Goal: Task Accomplishment & Management: Use online tool/utility

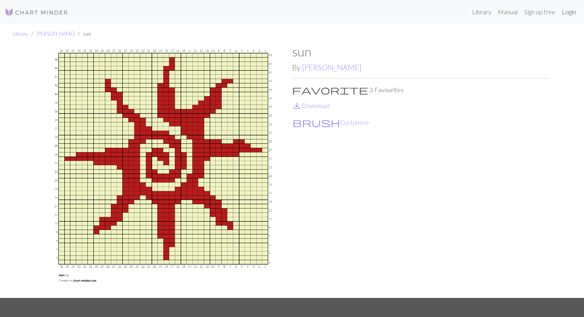
click at [566, 15] on link "Login" at bounding box center [568, 12] width 21 height 16
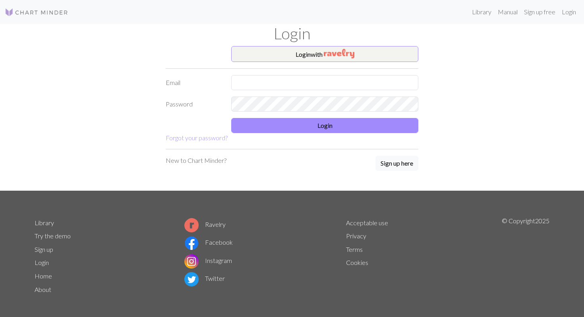
click at [314, 64] on form "Login with Email Password Login Forgot your password?" at bounding box center [292, 94] width 252 height 96
click at [314, 52] on button "Login with" at bounding box center [324, 54] width 187 height 16
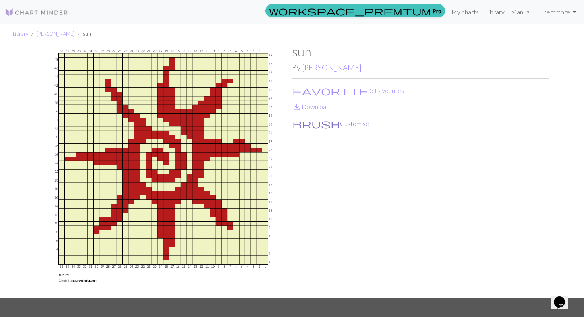
click at [318, 123] on button "brush Customise" at bounding box center [330, 123] width 77 height 10
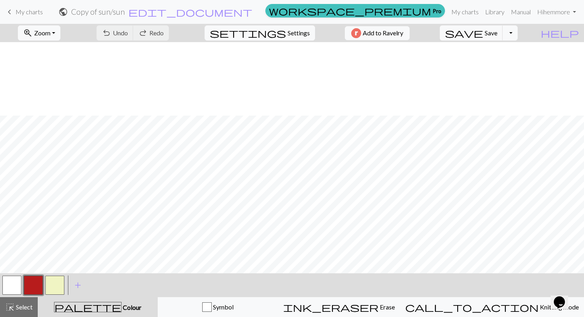
scroll to position [194, 0]
click at [28, 282] on button "button" at bounding box center [33, 284] width 19 height 19
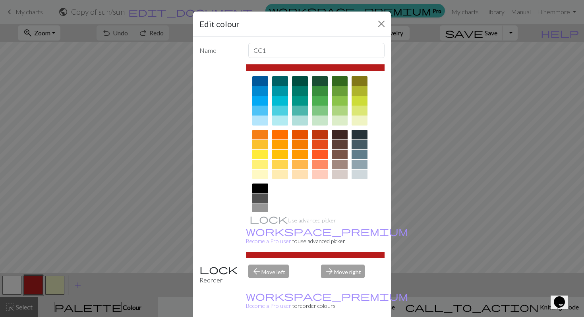
scroll to position [63, 0]
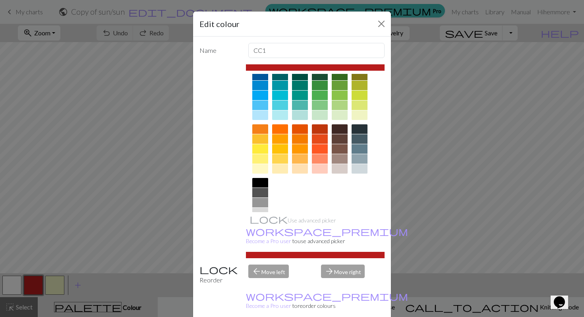
click at [262, 150] on div at bounding box center [260, 149] width 16 height 10
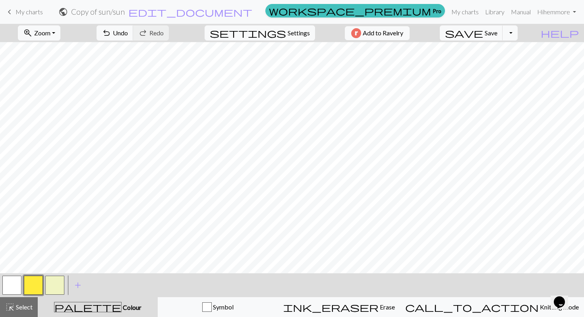
click at [59, 286] on button "button" at bounding box center [54, 284] width 19 height 19
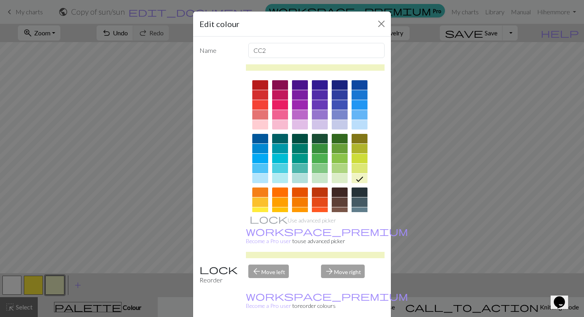
click at [345, 89] on div at bounding box center [339, 85] width 16 height 10
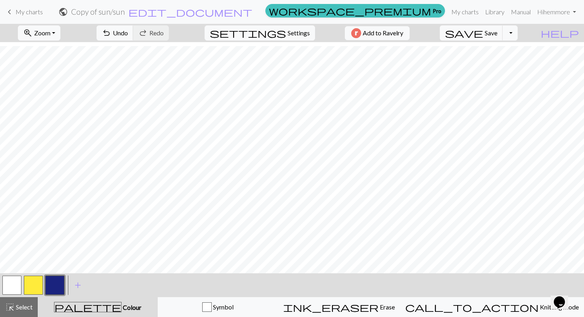
scroll to position [0, 0]
click at [285, 38] on button "settings Settings" at bounding box center [259, 32] width 110 height 15
select select "aran"
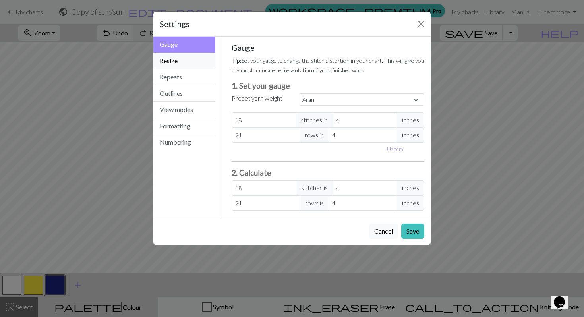
click at [179, 65] on button "Resize" at bounding box center [184, 61] width 62 height 16
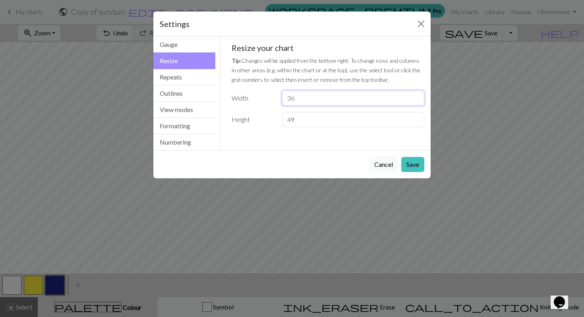
drag, startPoint x: 310, startPoint y: 98, endPoint x: 258, endPoint y: 96, distance: 52.4
click at [257, 96] on div "Width 36" at bounding box center [328, 98] width 202 height 15
type input "28"
click at [292, 112] on input "49" at bounding box center [353, 119] width 142 height 15
drag, startPoint x: 304, startPoint y: 119, endPoint x: 270, endPoint y: 117, distance: 34.6
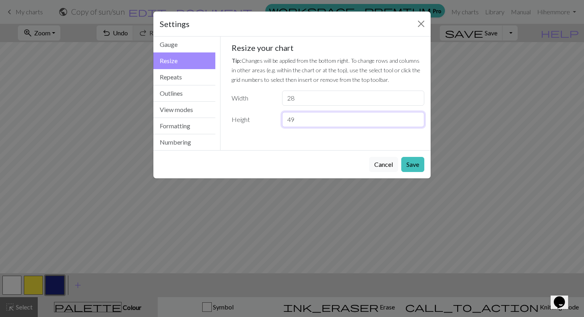
click at [270, 118] on div "Height 49" at bounding box center [328, 119] width 202 height 15
type input "35"
click at [419, 161] on button "Save" at bounding box center [412, 164] width 23 height 15
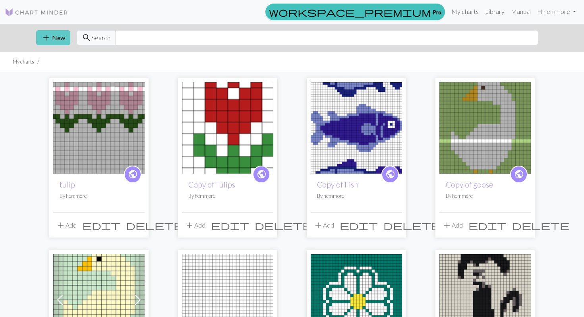
click at [48, 34] on span "add" at bounding box center [46, 37] width 10 height 11
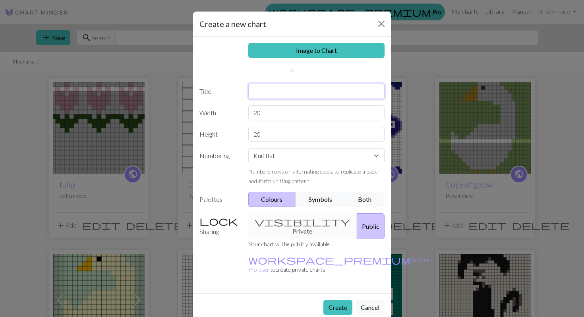
click at [289, 90] on input "text" at bounding box center [316, 91] width 137 height 15
type input "sun"
click at [286, 113] on input "20" at bounding box center [316, 112] width 137 height 15
type input "2"
type input "28"
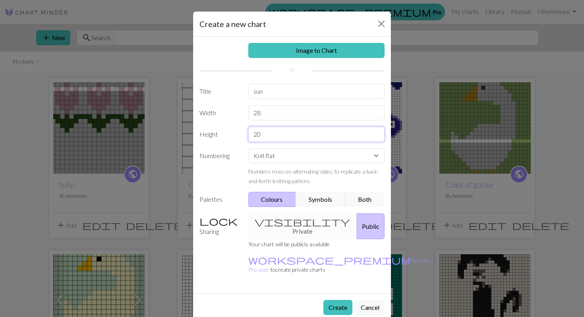
click at [273, 140] on input "20" at bounding box center [316, 134] width 137 height 15
type input "2"
type input "30"
click at [231, 167] on label "Numbering" at bounding box center [219, 166] width 49 height 37
click at [337, 300] on button "Create" at bounding box center [337, 307] width 29 height 15
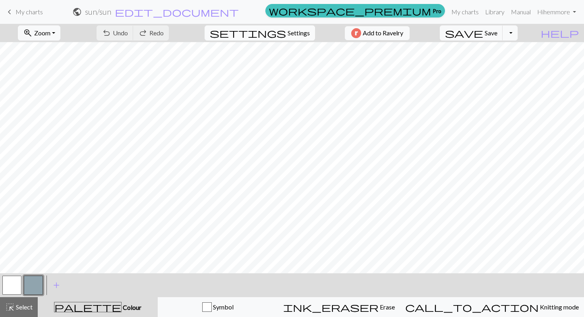
click at [298, 26] on button "settings Settings" at bounding box center [259, 32] width 110 height 15
select select "aran"
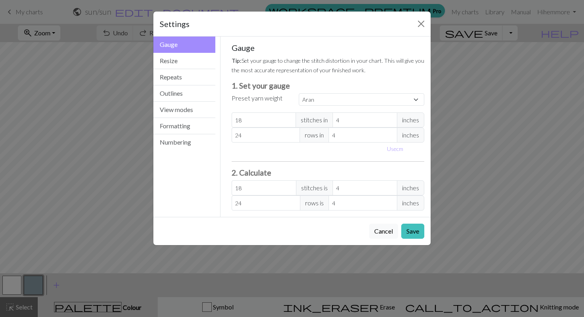
click at [121, 104] on div "Settings Gauge Gauge Resize Repeats Outlines View modes Formatting Numbering Ga…" at bounding box center [292, 158] width 584 height 317
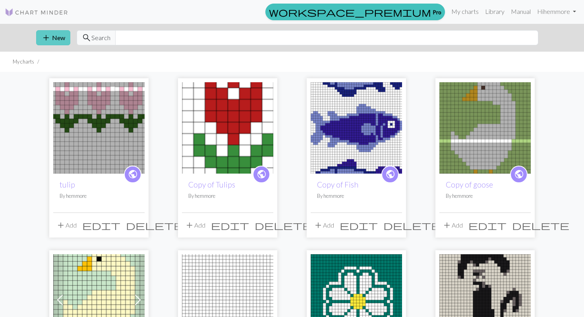
click at [60, 37] on button "add New" at bounding box center [53, 37] width 34 height 15
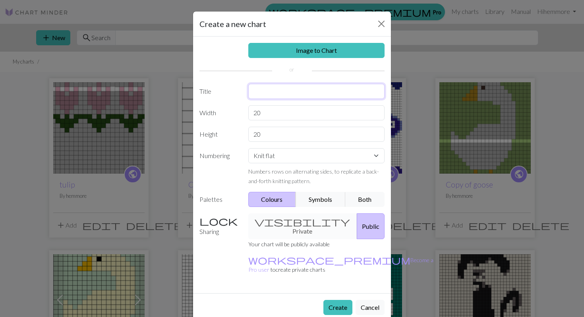
click at [298, 89] on input "text" at bounding box center [316, 91] width 137 height 15
type input "sun"
click at [285, 113] on input "20" at bounding box center [316, 112] width 137 height 15
type input "28"
click at [286, 123] on div "Image to Chart Title sun Width 28 Height 20 Numbering Knit flat Knit in the rou…" at bounding box center [292, 165] width 198 height 256
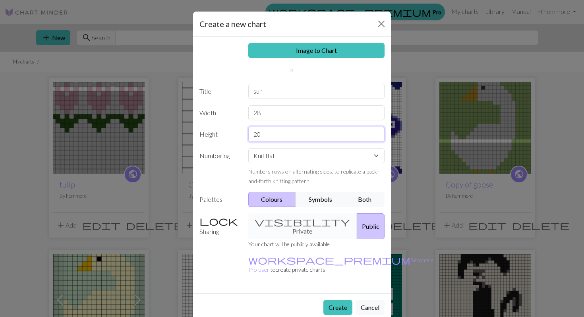
click at [286, 129] on input "20" at bounding box center [316, 134] width 137 height 15
type input "32"
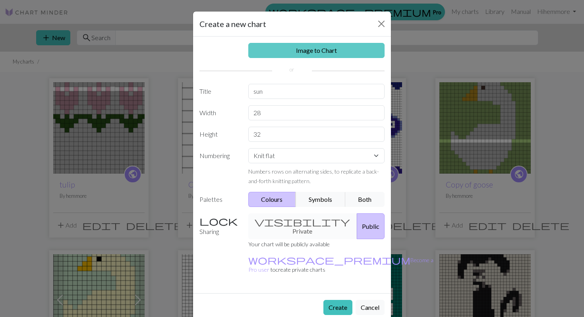
click at [322, 57] on link "Image to Chart" at bounding box center [316, 50] width 137 height 15
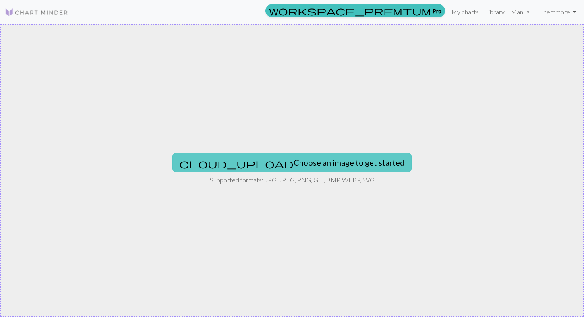
click at [296, 158] on button "cloud_upload Choose an image to get started" at bounding box center [291, 162] width 239 height 19
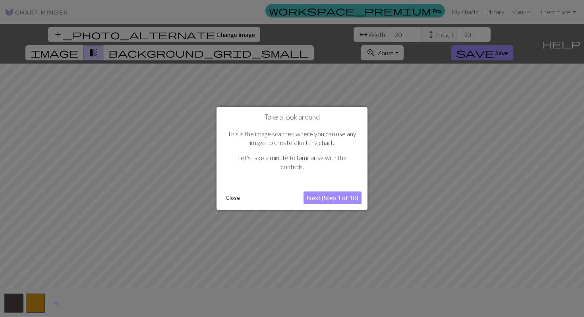
click at [239, 199] on button "Close" at bounding box center [232, 198] width 21 height 12
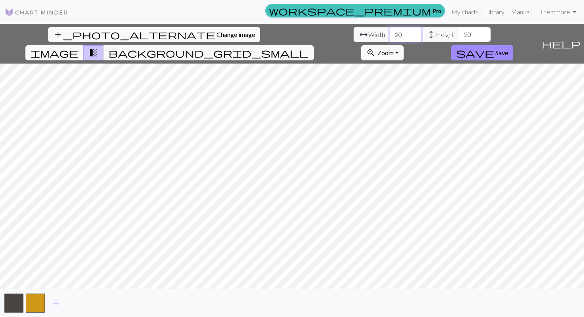
click at [389, 42] on input "20" at bounding box center [405, 34] width 32 height 15
type input "2"
type input "8"
type input "22"
click at [458, 33] on input "20" at bounding box center [474, 34] width 32 height 15
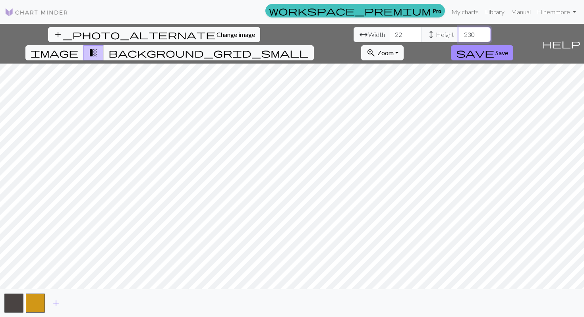
type input "230"
click at [389, 31] on input "23" at bounding box center [405, 34] width 32 height 15
click at [389, 31] on input "24" at bounding box center [405, 34] width 32 height 15
click at [389, 31] on input "25" at bounding box center [405, 34] width 32 height 15
click at [389, 31] on input "26" at bounding box center [405, 34] width 32 height 15
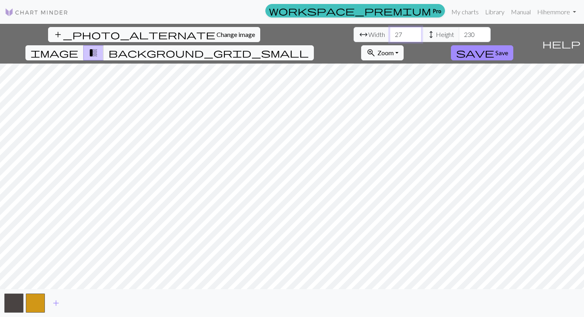
click at [389, 31] on input "27" at bounding box center [405, 34] width 32 height 15
click at [389, 31] on input "28" at bounding box center [405, 34] width 32 height 15
click at [389, 31] on input "29" at bounding box center [405, 34] width 32 height 15
click at [389, 31] on input "30" at bounding box center [405, 34] width 32 height 15
click at [389, 31] on input "31" at bounding box center [405, 34] width 32 height 15
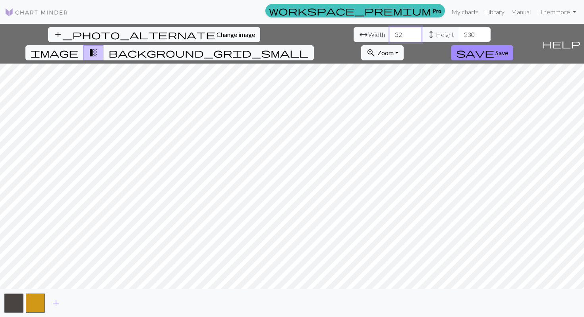
click at [389, 31] on input "32" at bounding box center [405, 34] width 32 height 15
click at [389, 31] on input "33" at bounding box center [405, 34] width 32 height 15
click at [389, 31] on input "34" at bounding box center [405, 34] width 32 height 15
click at [389, 31] on input "35" at bounding box center [405, 34] width 32 height 15
click at [389, 31] on input "36" at bounding box center [405, 34] width 32 height 15
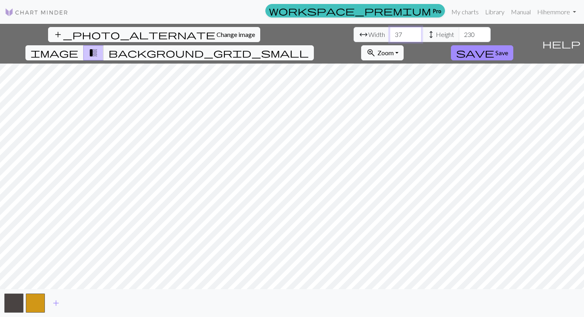
click at [389, 31] on input "37" at bounding box center [405, 34] width 32 height 15
click at [389, 31] on input "38" at bounding box center [405, 34] width 32 height 15
click at [389, 31] on input "39" at bounding box center [405, 34] width 32 height 15
click at [389, 31] on input "40" at bounding box center [405, 34] width 32 height 15
click at [389, 31] on input "41" at bounding box center [405, 34] width 32 height 15
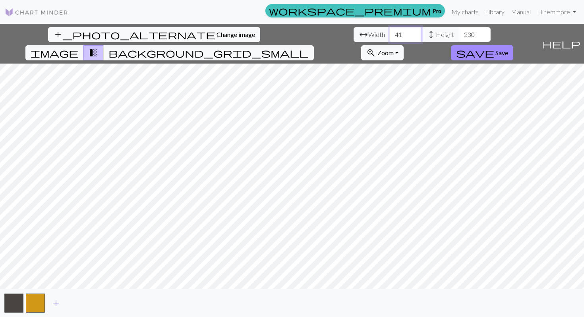
click at [389, 31] on input "42" at bounding box center [405, 34] width 32 height 15
type input "4"
type input "28"
click at [458, 37] on input "230" at bounding box center [474, 34] width 32 height 15
click at [458, 35] on input "230" at bounding box center [474, 34] width 32 height 15
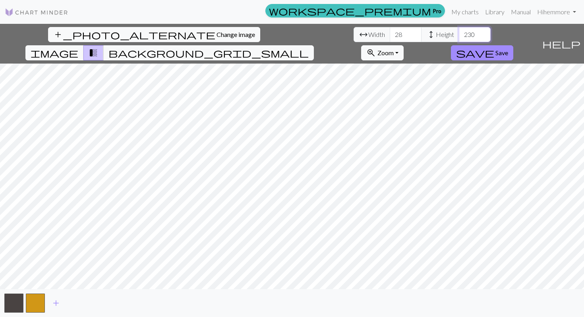
click at [458, 33] on input "230" at bounding box center [474, 34] width 32 height 15
type input "30"
click at [494, 47] on span "save" at bounding box center [475, 52] width 38 height 11
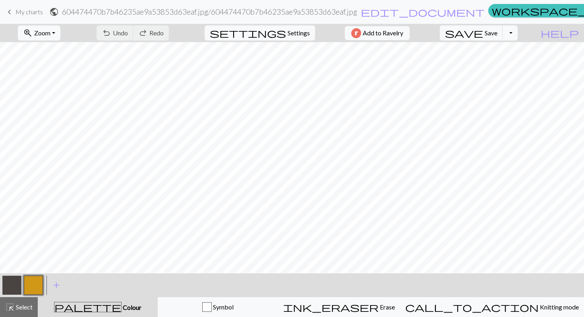
scroll to position [33, 0]
click at [17, 277] on button "button" at bounding box center [11, 284] width 19 height 19
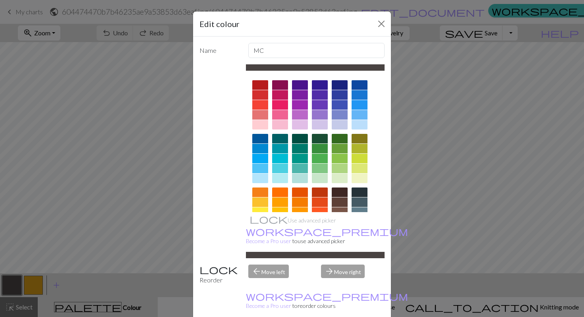
click at [340, 85] on div at bounding box center [339, 85] width 16 height 10
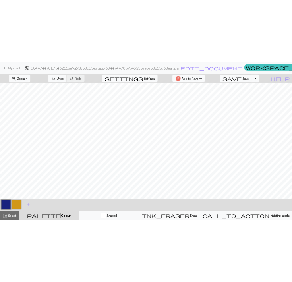
scroll to position [0, 0]
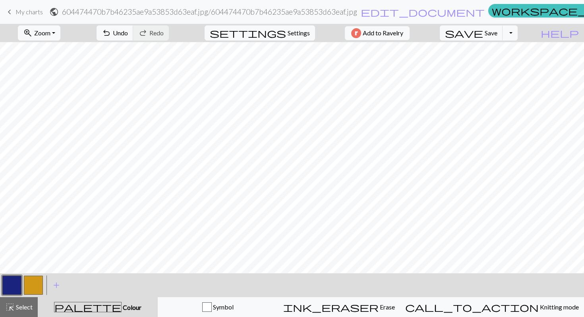
click at [35, 285] on button "button" at bounding box center [33, 284] width 19 height 19
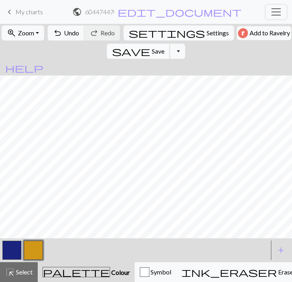
scroll to position [23, 0]
click at [12, 248] on button "button" at bounding box center [11, 250] width 19 height 19
click at [35, 253] on button "button" at bounding box center [33, 250] width 19 height 19
click at [35, 247] on button "button" at bounding box center [33, 250] width 19 height 19
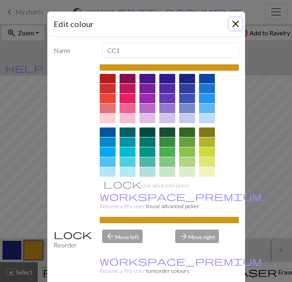
click at [237, 24] on button "Close" at bounding box center [235, 23] width 13 height 13
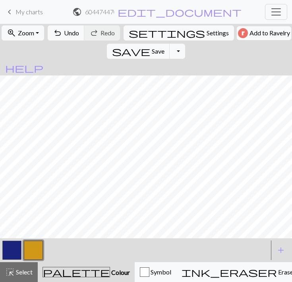
click at [13, 245] on button "button" at bounding box center [11, 250] width 19 height 19
click at [39, 243] on button "button" at bounding box center [33, 250] width 19 height 19
click at [18, 249] on button "button" at bounding box center [11, 250] width 19 height 19
click at [34, 251] on button "button" at bounding box center [33, 250] width 19 height 19
click at [8, 256] on button "button" at bounding box center [11, 250] width 19 height 19
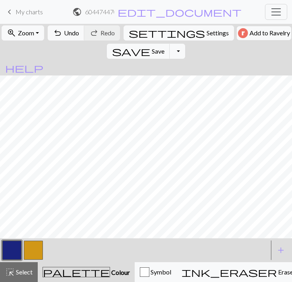
click at [36, 242] on button "button" at bounding box center [33, 250] width 19 height 19
click at [16, 245] on button "button" at bounding box center [11, 250] width 19 height 19
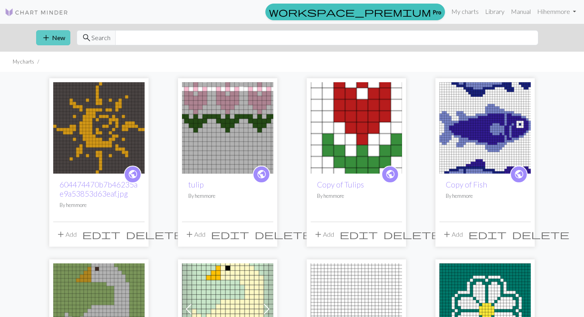
click at [56, 34] on button "add New" at bounding box center [53, 37] width 34 height 15
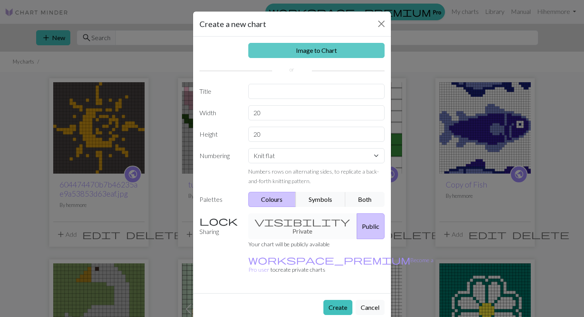
click at [283, 48] on link "Image to Chart" at bounding box center [316, 50] width 137 height 15
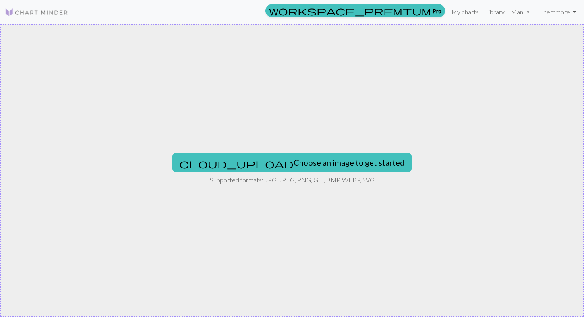
click at [253, 175] on p "Supported formats: JPG, JPEG, PNG, GIF, BMP, WEBP, SVG" at bounding box center [292, 180] width 165 height 10
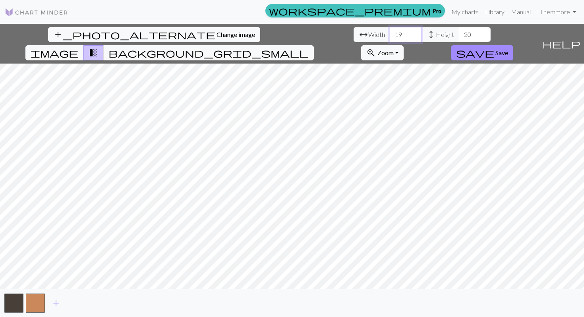
click at [389, 37] on input "19" at bounding box center [405, 34] width 32 height 15
click at [389, 33] on input "20" at bounding box center [405, 34] width 32 height 15
click at [389, 33] on input "21" at bounding box center [405, 34] width 32 height 15
click at [389, 33] on input "22" at bounding box center [405, 34] width 32 height 15
click at [389, 33] on input "23" at bounding box center [405, 34] width 32 height 15
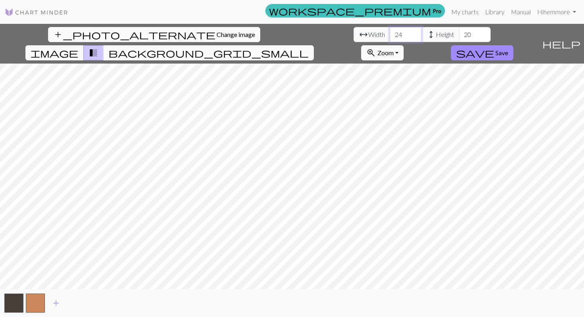
click at [389, 33] on input "24" at bounding box center [405, 34] width 32 height 15
type input "25"
click at [389, 33] on input "25" at bounding box center [405, 34] width 32 height 15
click at [458, 34] on input "21" at bounding box center [474, 34] width 32 height 15
click at [458, 40] on input "21" at bounding box center [474, 34] width 32 height 15
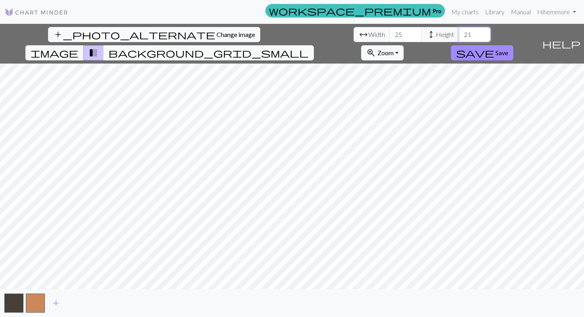
click at [458, 40] on input "21" at bounding box center [474, 34] width 32 height 15
click at [458, 36] on input "20" at bounding box center [474, 34] width 32 height 15
click at [458, 36] on input "19" at bounding box center [474, 34] width 32 height 15
click at [458, 30] on input "20" at bounding box center [474, 34] width 32 height 15
click at [458, 30] on input "21" at bounding box center [474, 34] width 32 height 15
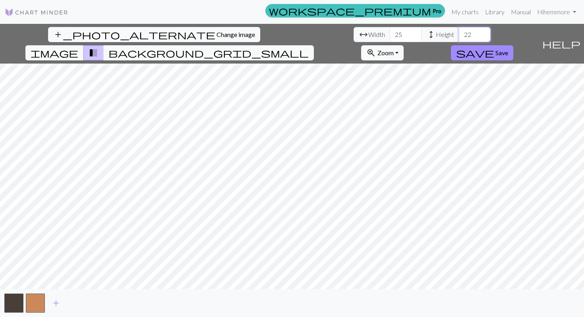
click at [458, 30] on input "22" at bounding box center [474, 34] width 32 height 15
click at [458, 30] on input "23" at bounding box center [474, 34] width 32 height 15
click at [458, 30] on input "24" at bounding box center [474, 34] width 32 height 15
type input "25"
click at [458, 30] on input "25" at bounding box center [474, 34] width 32 height 15
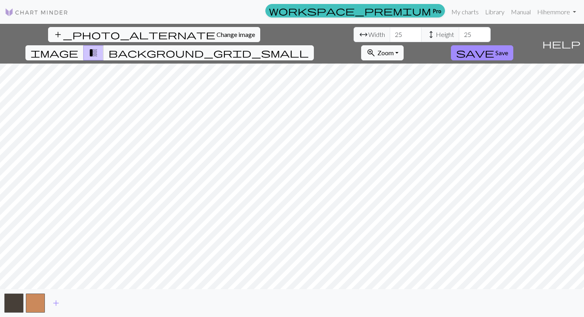
click at [418, 42] on div "add_photo_alternate Change image arrow_range Width 25 height Height 25 image tr…" at bounding box center [292, 170] width 584 height 293
click at [508, 49] on span "Save" at bounding box center [501, 53] width 13 height 8
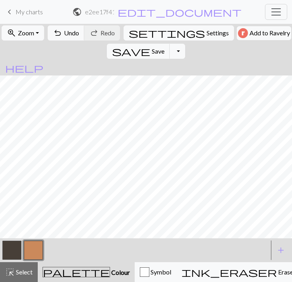
click at [8, 254] on button "button" at bounding box center [11, 250] width 19 height 19
click at [34, 250] on button "button" at bounding box center [33, 250] width 19 height 19
click at [14, 251] on button "button" at bounding box center [11, 250] width 19 height 19
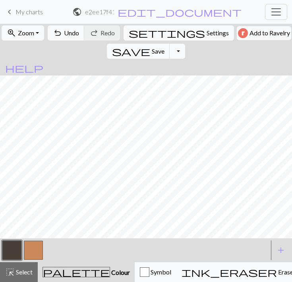
click at [29, 251] on button "button" at bounding box center [33, 250] width 19 height 19
click at [15, 254] on button "button" at bounding box center [11, 250] width 19 height 19
click at [35, 249] on button "button" at bounding box center [33, 250] width 19 height 19
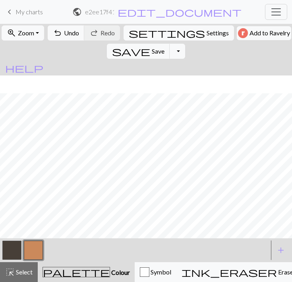
scroll to position [36, 0]
click at [13, 253] on button "button" at bounding box center [11, 250] width 19 height 19
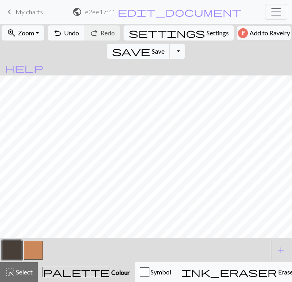
click at [37, 244] on button "button" at bounding box center [33, 250] width 19 height 19
click at [17, 247] on button "button" at bounding box center [11, 250] width 19 height 19
click at [26, 251] on button "button" at bounding box center [33, 250] width 19 height 19
click at [7, 251] on button "button" at bounding box center [11, 250] width 19 height 19
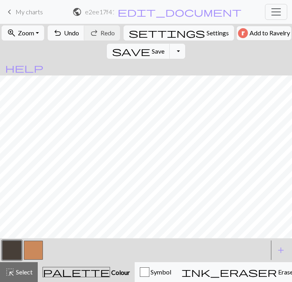
scroll to position [38, 0]
click at [37, 248] on button "button" at bounding box center [33, 250] width 19 height 19
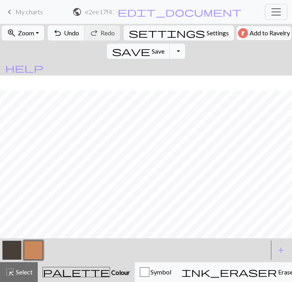
scroll to position [0, 0]
click at [17, 252] on button "button" at bounding box center [11, 250] width 19 height 19
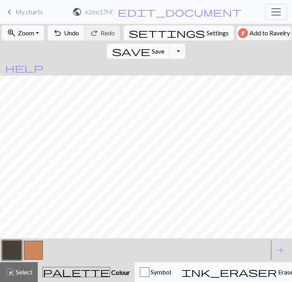
click at [33, 251] on button "button" at bounding box center [33, 250] width 19 height 19
click at [11, 245] on button "button" at bounding box center [11, 250] width 19 height 19
click at [38, 249] on button "button" at bounding box center [33, 250] width 19 height 19
click at [14, 243] on button "button" at bounding box center [11, 250] width 19 height 19
click at [33, 250] on button "button" at bounding box center [33, 250] width 19 height 19
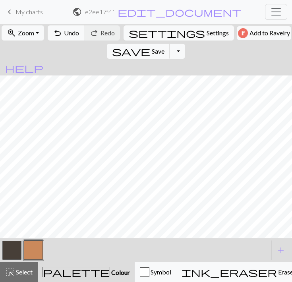
scroll to position [38, 0]
click at [13, 249] on button "button" at bounding box center [11, 250] width 19 height 19
click at [42, 242] on button "button" at bounding box center [33, 250] width 19 height 19
click at [15, 253] on button "button" at bounding box center [11, 250] width 19 height 19
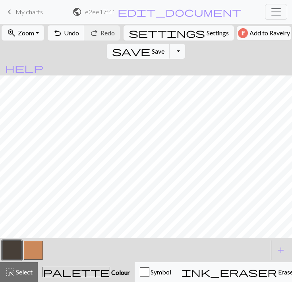
scroll to position [17, 0]
click at [37, 252] on button "button" at bounding box center [33, 250] width 19 height 19
click at [15, 247] on button "button" at bounding box center [11, 250] width 19 height 19
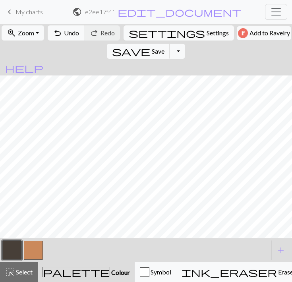
click at [33, 245] on button "button" at bounding box center [33, 250] width 19 height 19
click at [10, 255] on button "button" at bounding box center [11, 250] width 19 height 19
click at [29, 246] on button "button" at bounding box center [33, 250] width 19 height 19
click at [13, 248] on button "button" at bounding box center [11, 250] width 19 height 19
click at [34, 248] on button "button" at bounding box center [33, 250] width 19 height 19
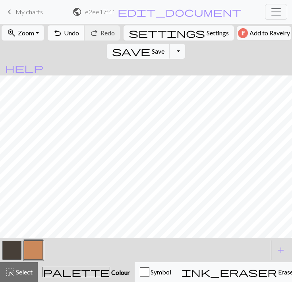
click at [75, 29] on span "Undo" at bounding box center [71, 33] width 15 height 8
click at [19, 245] on button "button" at bounding box center [11, 250] width 19 height 19
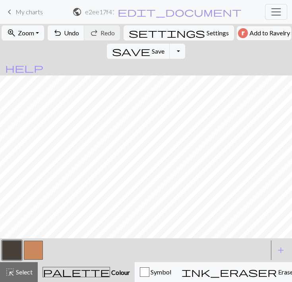
click at [17, 248] on button "button" at bounding box center [11, 250] width 19 height 19
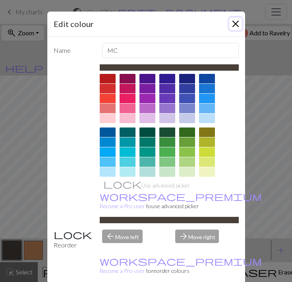
click at [236, 19] on button "Close" at bounding box center [235, 23] width 13 height 13
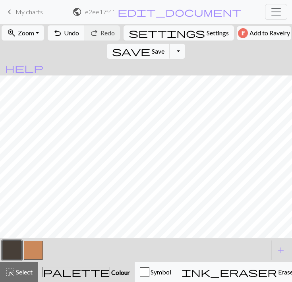
click at [34, 250] on button "button" at bounding box center [33, 250] width 19 height 19
click at [15, 250] on button "button" at bounding box center [11, 250] width 19 height 19
click at [35, 250] on button "button" at bounding box center [33, 250] width 19 height 19
click at [16, 251] on button "button" at bounding box center [11, 250] width 19 height 19
click at [218, 13] on span "edit_document" at bounding box center [179, 11] width 124 height 11
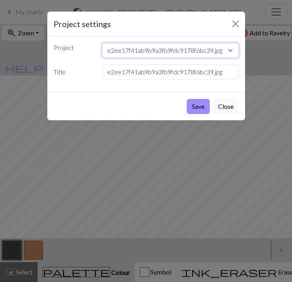
click at [169, 51] on select "e2ee17f41ab9b9a3fb9fdc9178f6bc39.jpg 604474470b7b46235ae9a53853d63eaf.jpg tulip…" at bounding box center [170, 50] width 137 height 15
click at [102, 43] on select "e2ee17f41ab9b9a3fb9fdc9178f6bc39.jpg 604474470b7b46235ae9a53853d63eaf.jpg tulip…" at bounding box center [170, 50] width 137 height 15
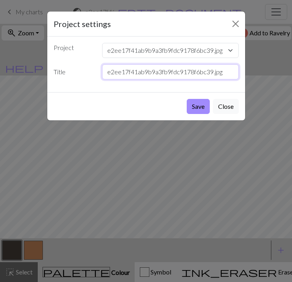
click at [164, 73] on input "e2ee17f41ab9b9a3fb9fdc9178f6bc39.jpg" at bounding box center [170, 71] width 137 height 15
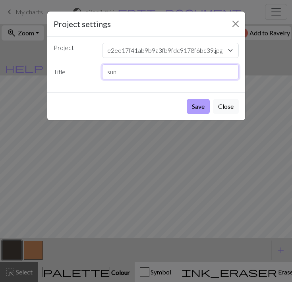
type input "sun"
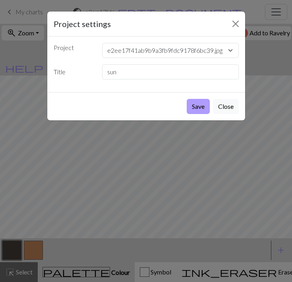
click at [203, 105] on button "Save" at bounding box center [198, 106] width 23 height 15
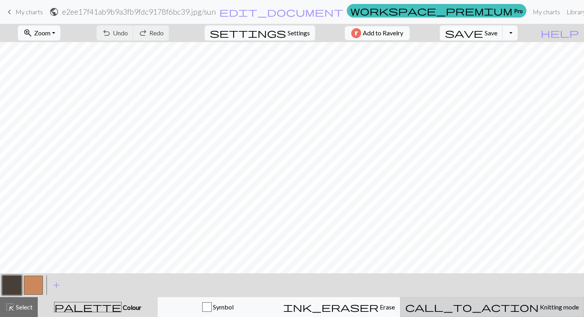
click at [490, 306] on span "call_to_action" at bounding box center [471, 306] width 133 height 11
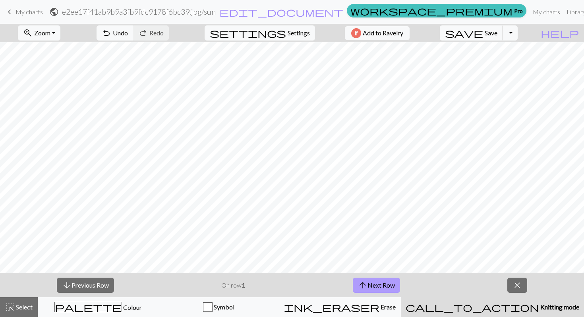
click at [389, 281] on button "arrow_upward Next Row" at bounding box center [375, 284] width 47 height 15
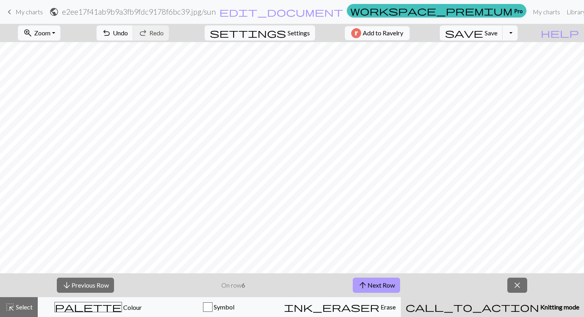
click at [389, 281] on button "arrow_upward Next Row" at bounding box center [375, 284] width 47 height 15
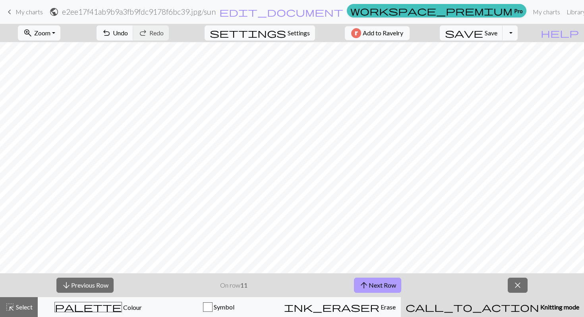
click at [389, 281] on button "arrow_upward Next Row" at bounding box center [377, 284] width 47 height 15
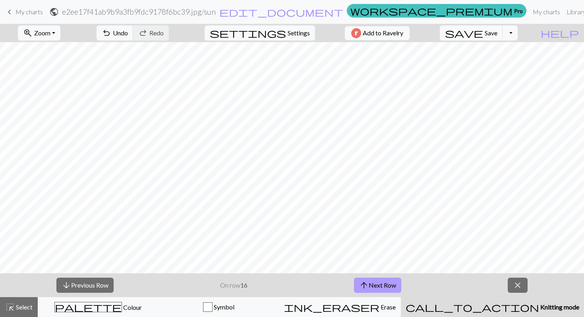
click at [389, 281] on button "arrow_upward Next Row" at bounding box center [377, 284] width 47 height 15
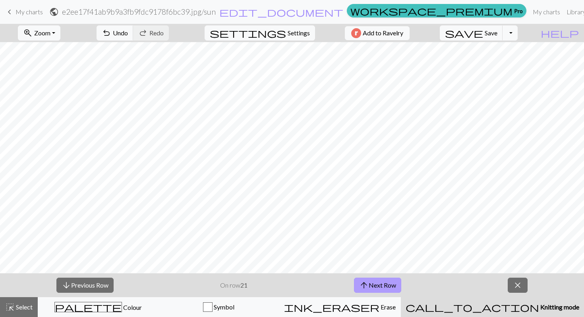
click at [389, 281] on button "arrow_upward Next Row" at bounding box center [377, 284] width 47 height 15
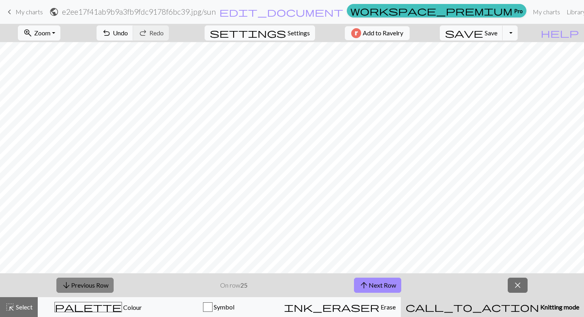
click at [95, 286] on button "arrow_downward Previous Row" at bounding box center [84, 284] width 57 height 15
click at [79, 286] on button "arrow_downward Previous Row" at bounding box center [84, 284] width 57 height 15
click at [25, 308] on span "Select" at bounding box center [24, 307] width 18 height 8
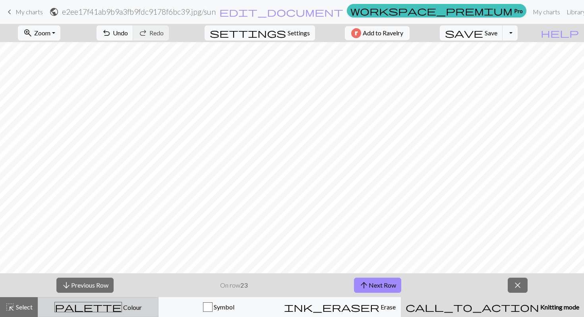
click at [122, 305] on span "Colour" at bounding box center [132, 307] width 20 height 8
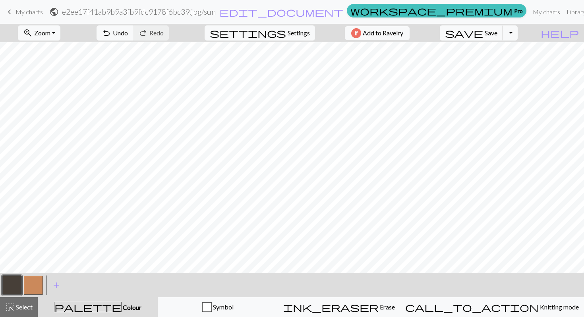
click at [27, 284] on button "button" at bounding box center [33, 284] width 19 height 19
click at [12, 288] on button "button" at bounding box center [11, 284] width 19 height 19
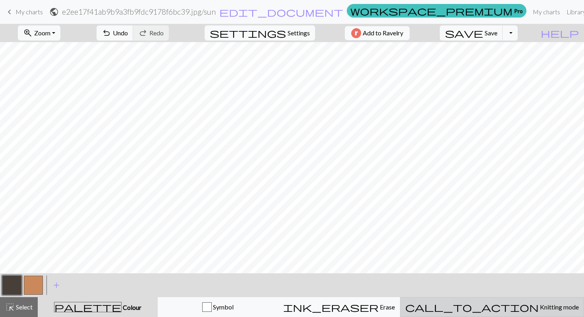
click at [497, 303] on span "call_to_action" at bounding box center [471, 306] width 133 height 11
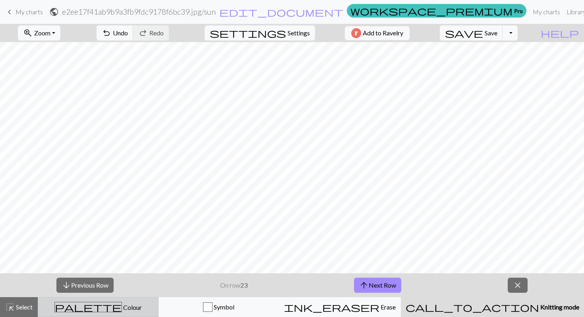
click at [100, 312] on span "palette" at bounding box center [88, 306] width 67 height 11
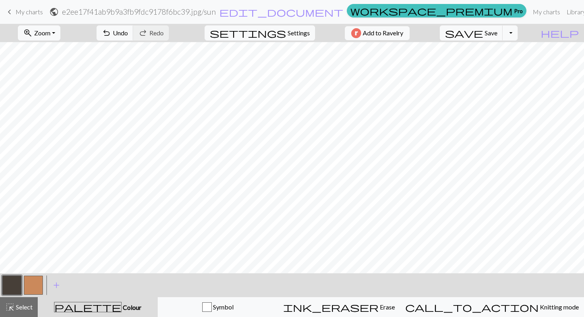
click at [44, 281] on div "< > add Add a colour" at bounding box center [292, 285] width 584 height 24
click at [40, 282] on button "button" at bounding box center [33, 284] width 19 height 19
click at [13, 279] on button "button" at bounding box center [11, 284] width 19 height 19
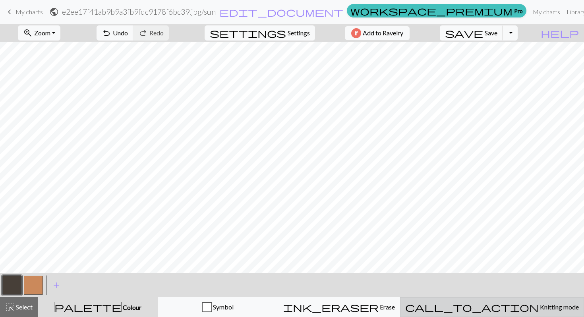
click at [515, 314] on button "call_to_action Knitting mode Knitting mode" at bounding box center [492, 307] width 184 height 20
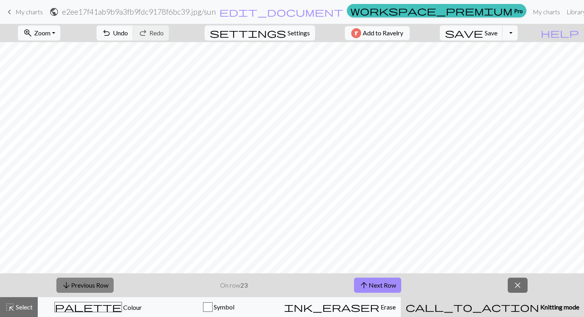
click at [73, 277] on button "arrow_downward Previous Row" at bounding box center [84, 284] width 57 height 15
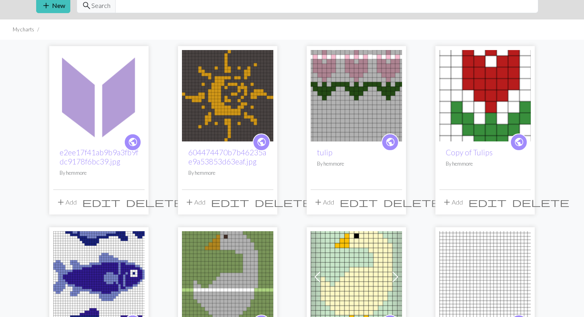
scroll to position [131, 0]
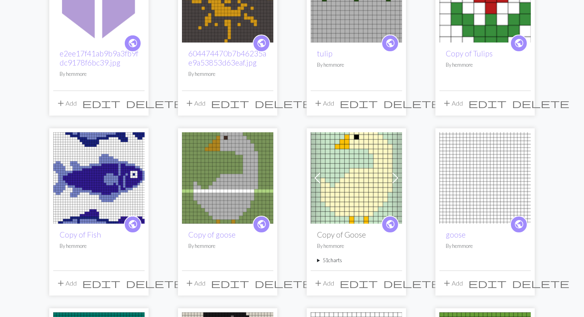
click at [223, 167] on img at bounding box center [227, 177] width 91 height 91
